Goal: Find specific page/section: Find specific page/section

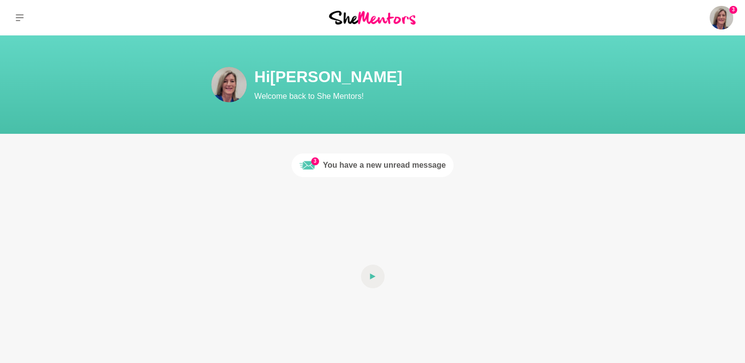
click at [379, 168] on div "You have a new unread message" at bounding box center [384, 165] width 123 height 12
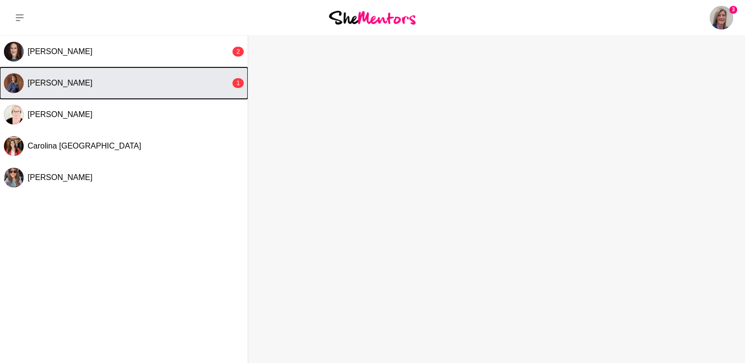
click at [75, 87] on span "[PERSON_NAME]" at bounding box center [60, 83] width 65 height 8
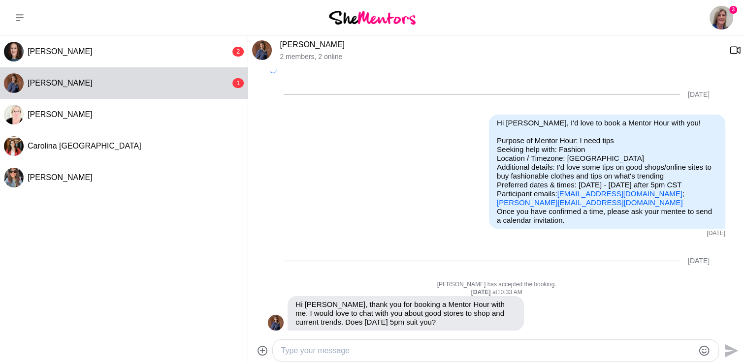
scroll to position [141, 0]
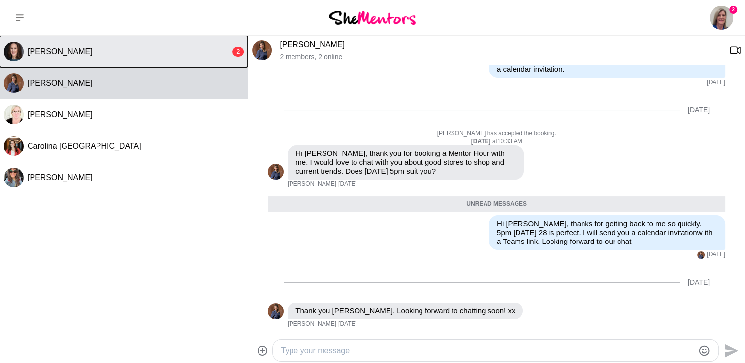
click at [75, 53] on div "[PERSON_NAME]" at bounding box center [129, 52] width 203 height 10
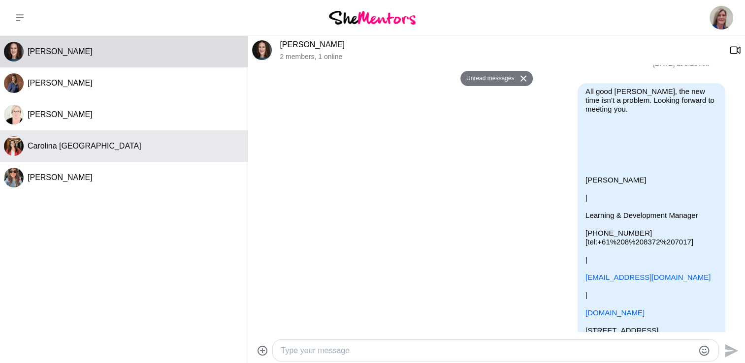
scroll to position [405, 0]
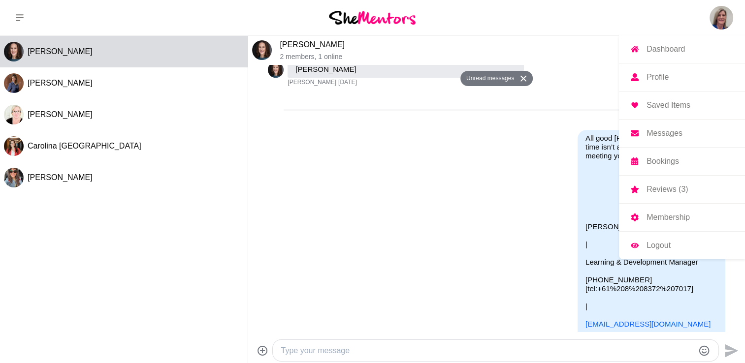
click at [675, 48] on p "Dashboard" at bounding box center [665, 49] width 38 height 8
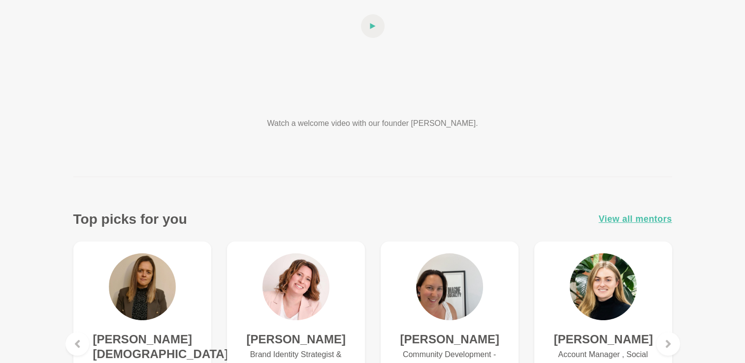
scroll to position [295, 0]
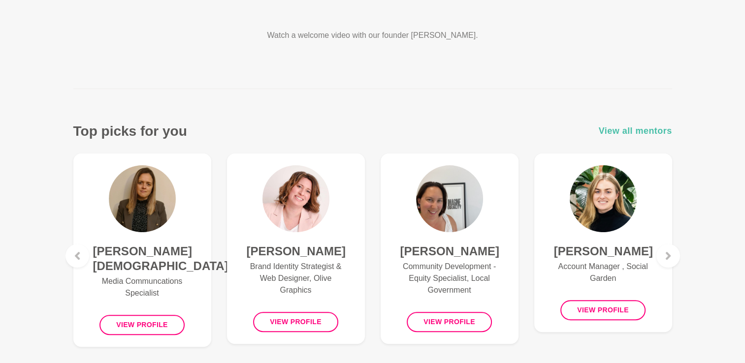
click at [632, 129] on span "View all mentors" at bounding box center [635, 131] width 73 height 14
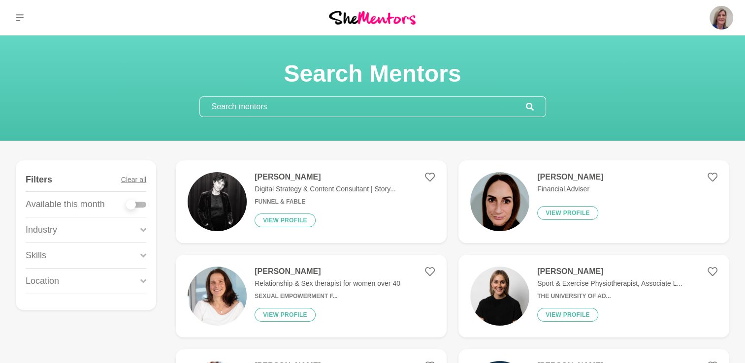
click at [288, 103] on input "text" at bounding box center [363, 107] width 326 height 20
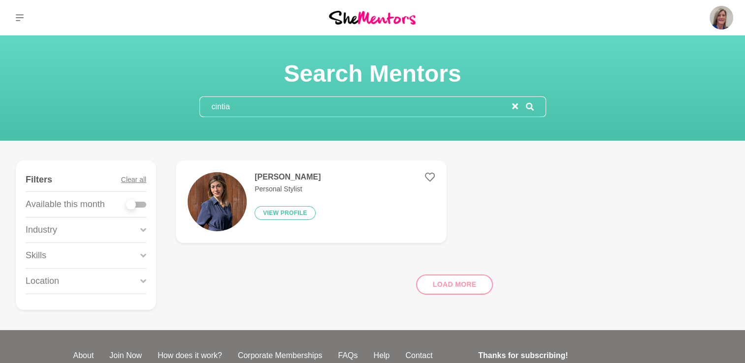
type input "cintia"
click at [288, 211] on button "View profile" at bounding box center [284, 213] width 61 height 14
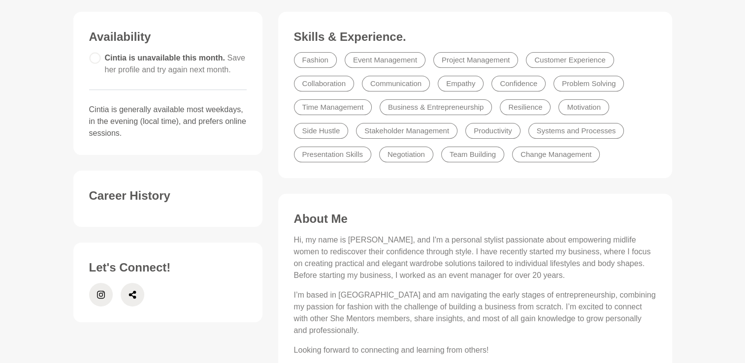
scroll to position [246, 0]
